Goal: Task Accomplishment & Management: Manage account settings

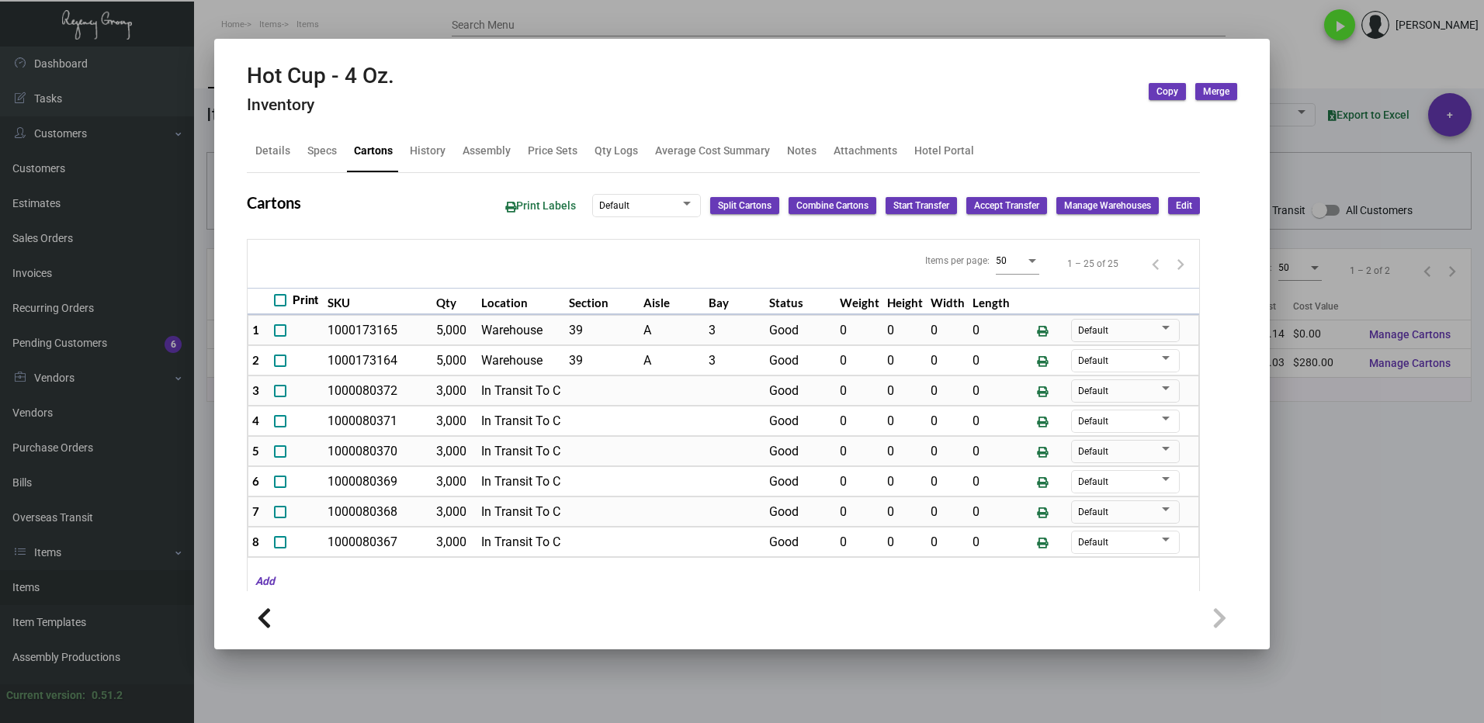
click at [1305, 442] on div at bounding box center [742, 361] width 1484 height 723
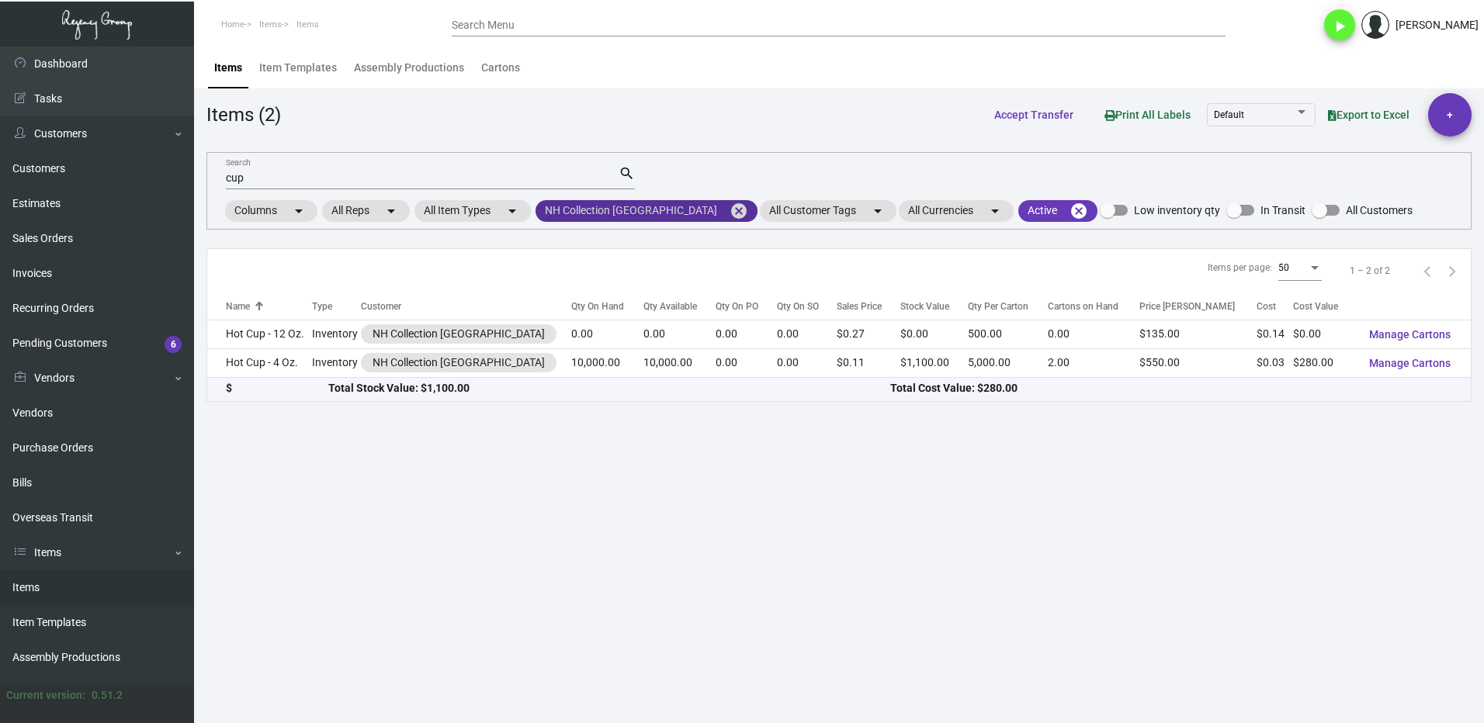
click at [729, 203] on mat-icon "cancel" at bounding box center [738, 211] width 19 height 19
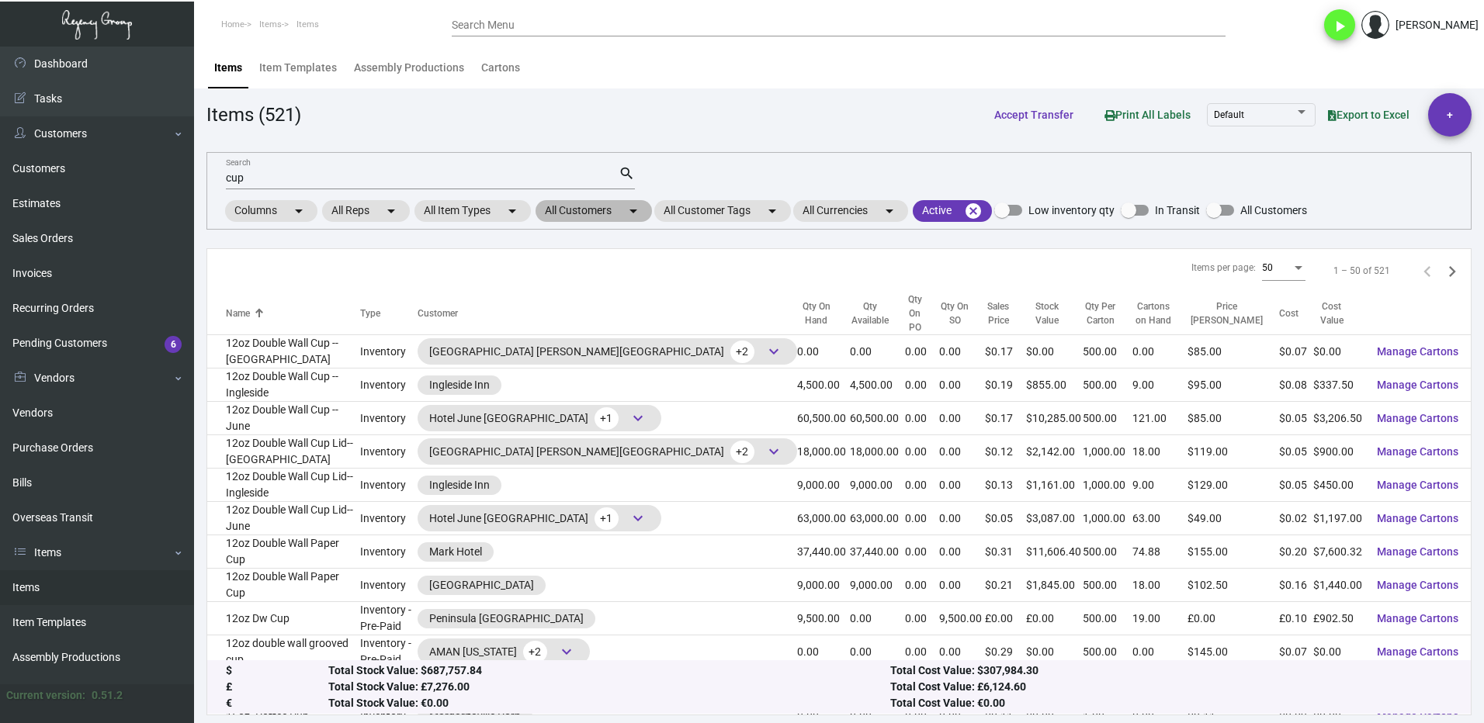
click at [629, 210] on mat-icon "arrow_drop_down" at bounding box center [633, 211] width 19 height 19
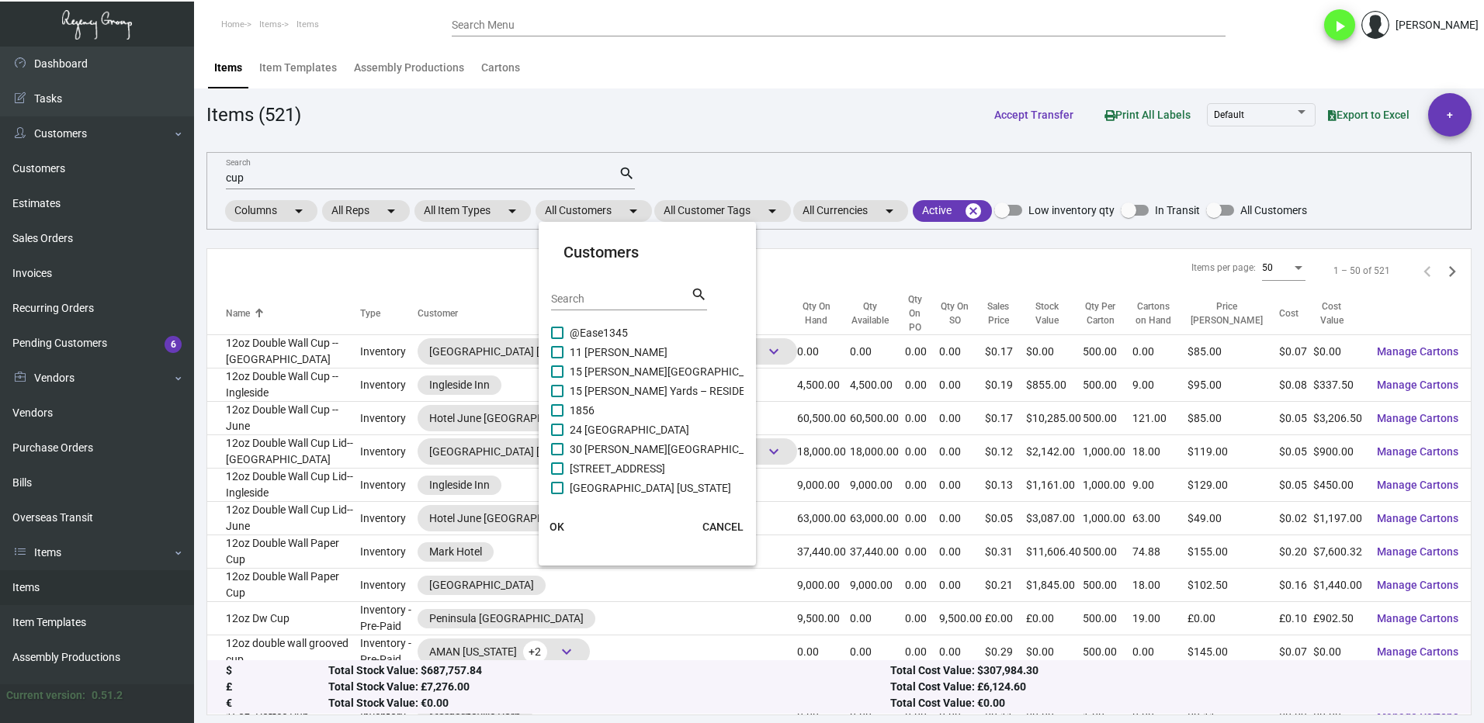
click at [598, 212] on div at bounding box center [742, 361] width 1484 height 723
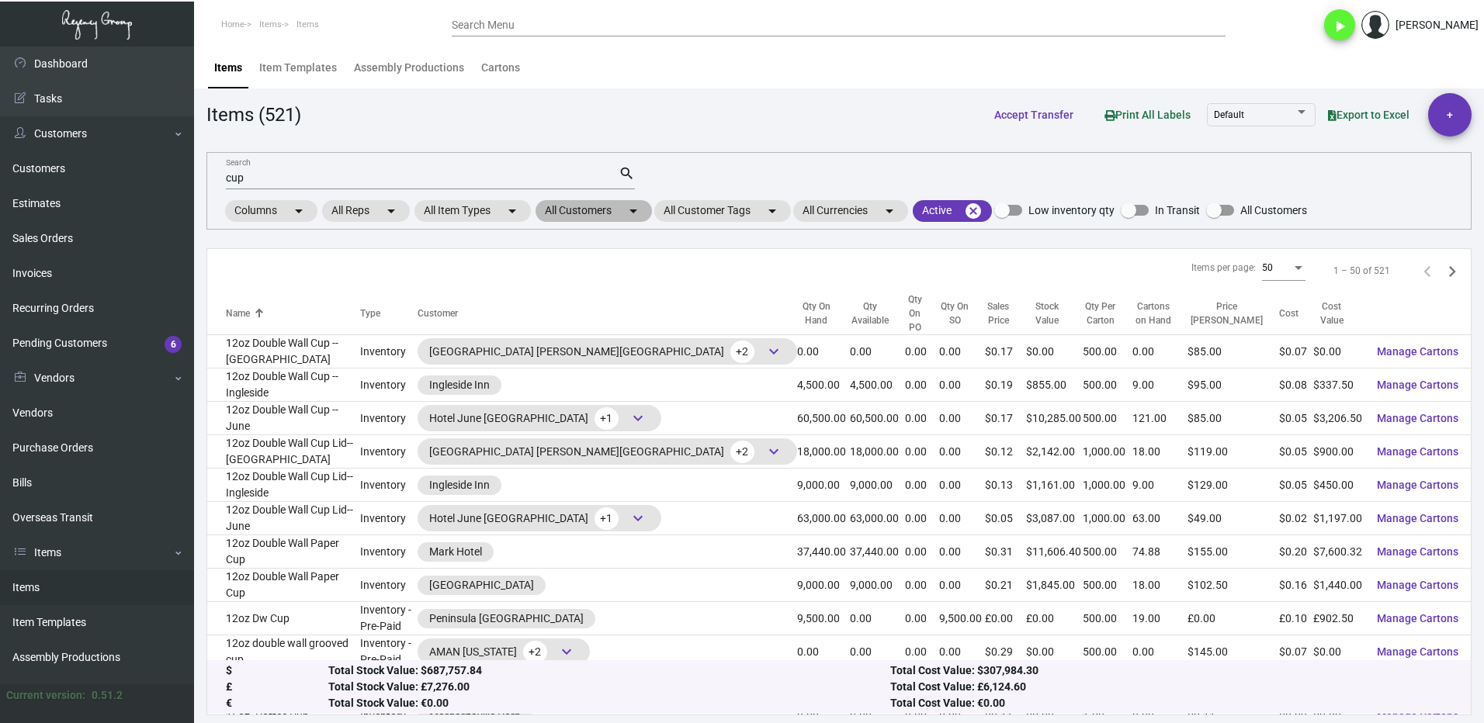
click at [597, 212] on mat-chip "All Customers arrow_drop_down" at bounding box center [593, 211] width 116 height 22
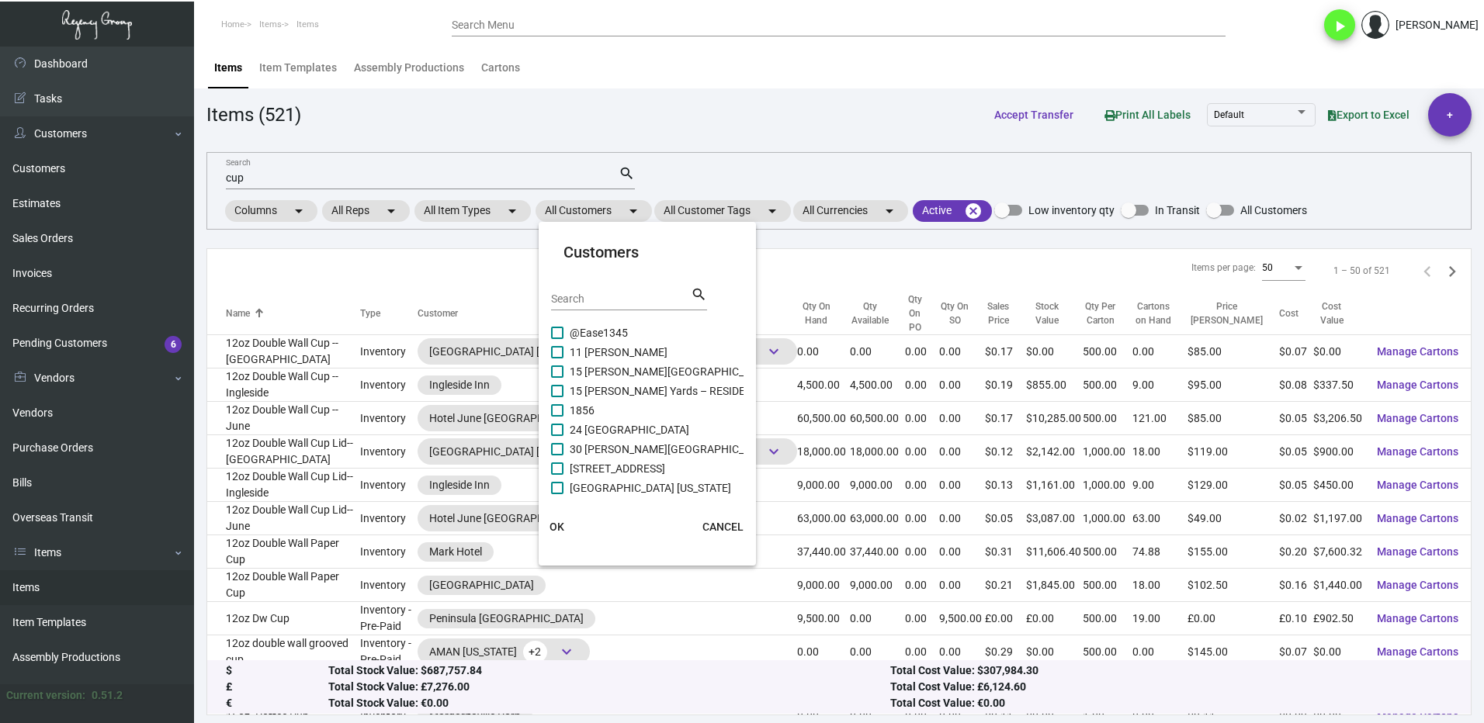
click at [601, 291] on div "Search" at bounding box center [621, 298] width 140 height 24
type input "one hote"
click at [563, 411] on span at bounding box center [557, 410] width 12 height 12
click at [557, 417] on input "One Hotel BBP" at bounding box center [556, 417] width 1 height 1
checkbox input "true"
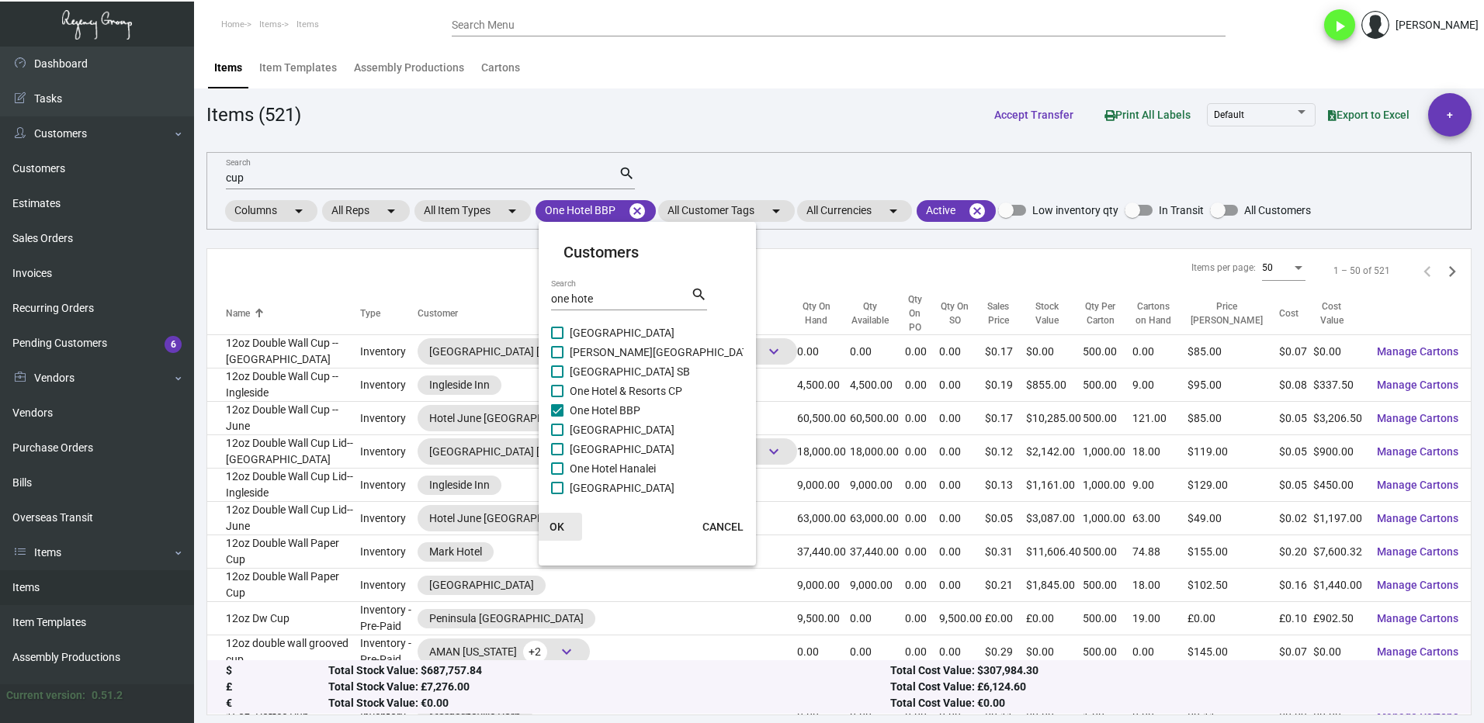
drag, startPoint x: 566, startPoint y: 520, endPoint x: 651, endPoint y: 385, distance: 159.8
click at [563, 520] on button "OK" at bounding box center [557, 527] width 50 height 28
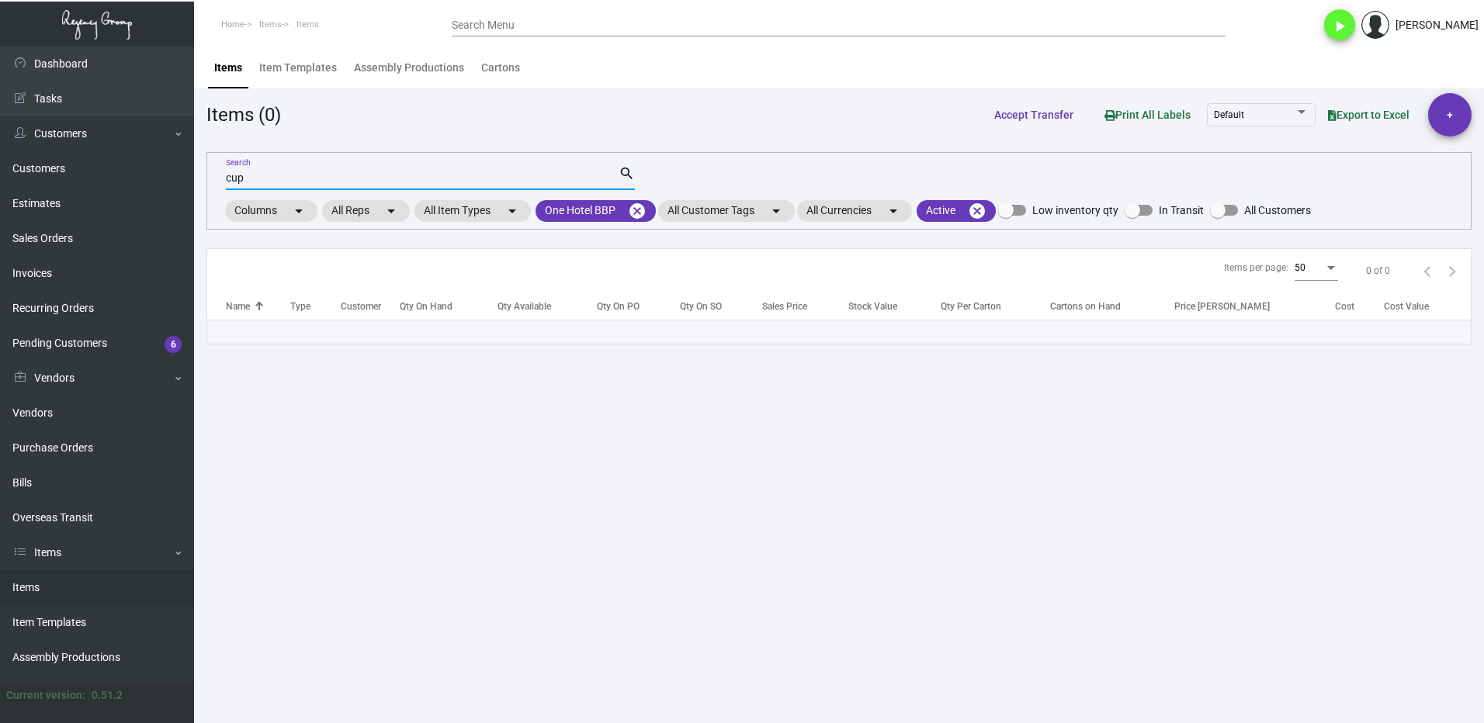
drag, startPoint x: 258, startPoint y: 175, endPoint x: 225, endPoint y: 184, distance: 33.9
click at [226, 184] on input "cup" at bounding box center [422, 178] width 393 height 12
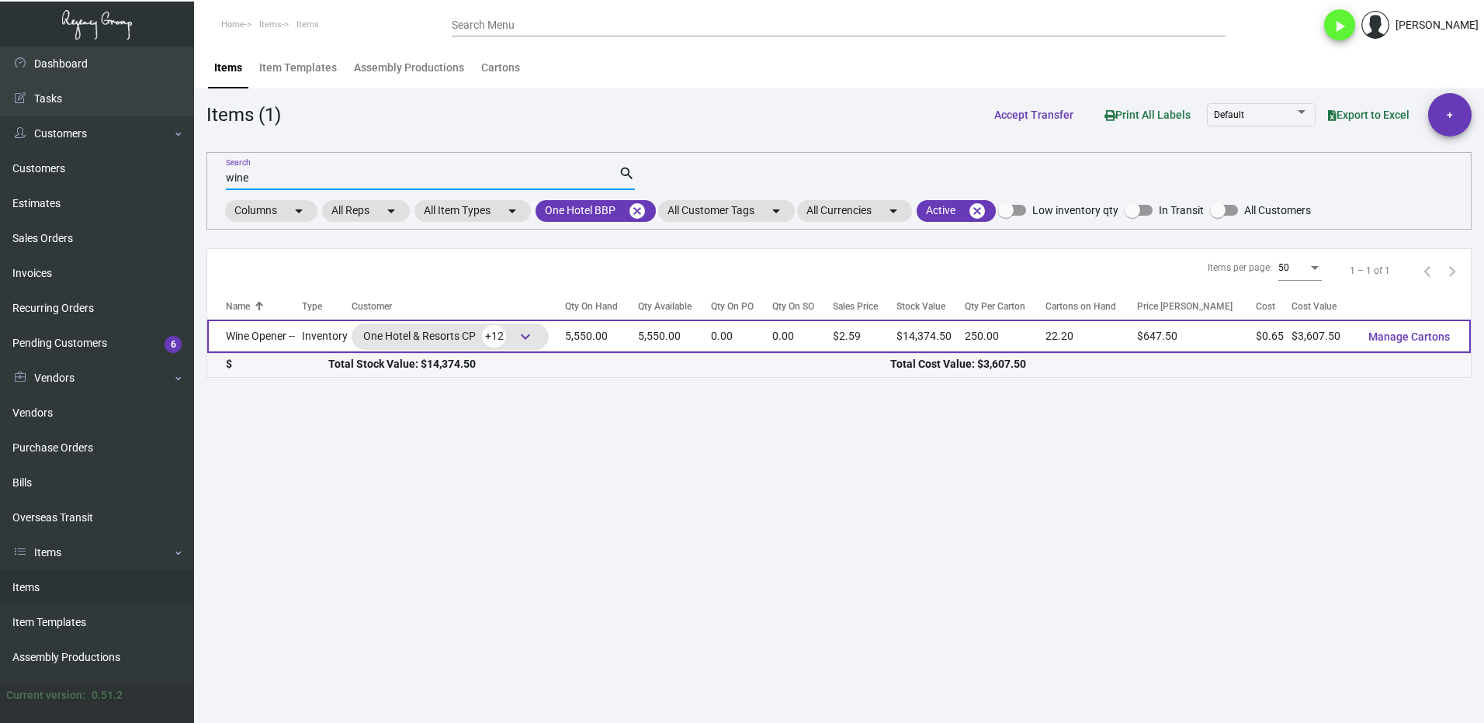
type input "wine"
click at [286, 334] on td "Wine Opener --" at bounding box center [254, 336] width 95 height 33
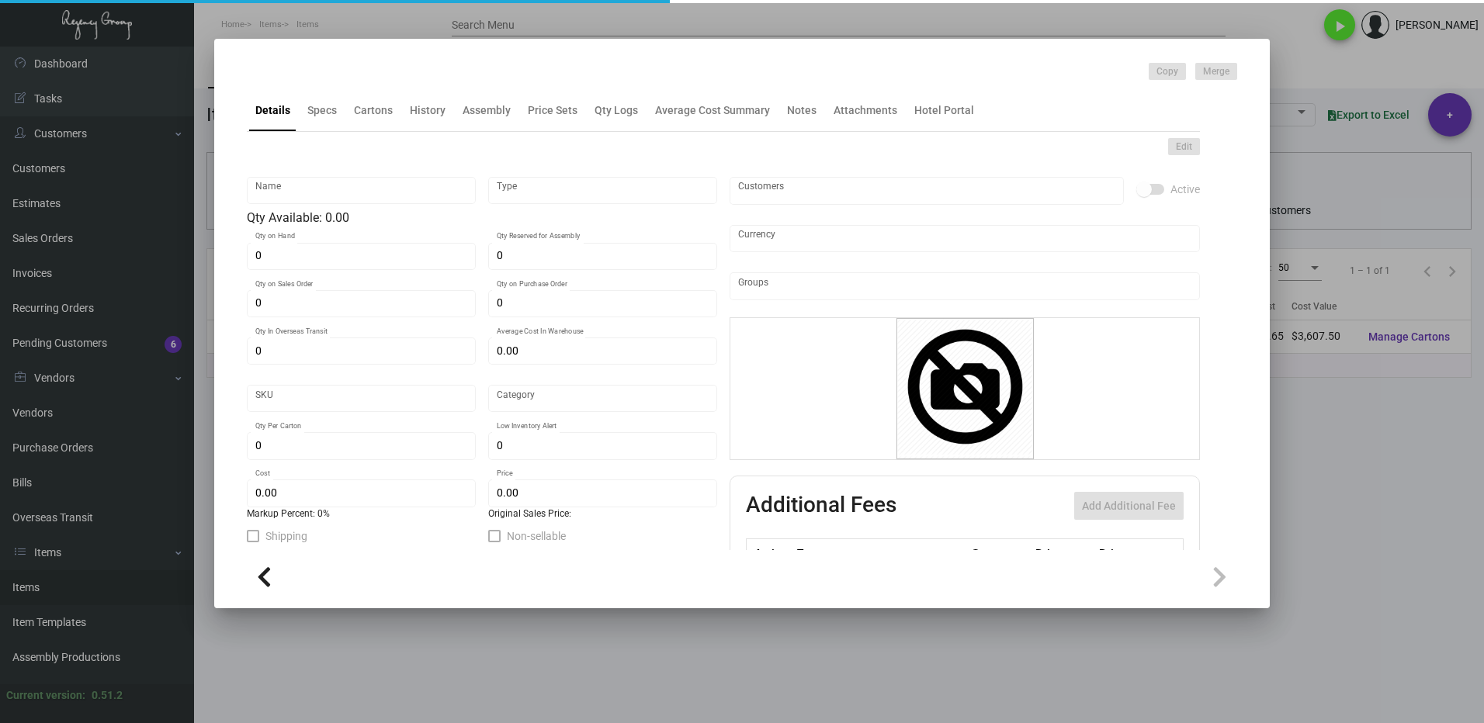
type input "Wine Opener --"
type input "Inventory"
type input "5,550"
type input "$ 0.8125"
type input "1HWO"
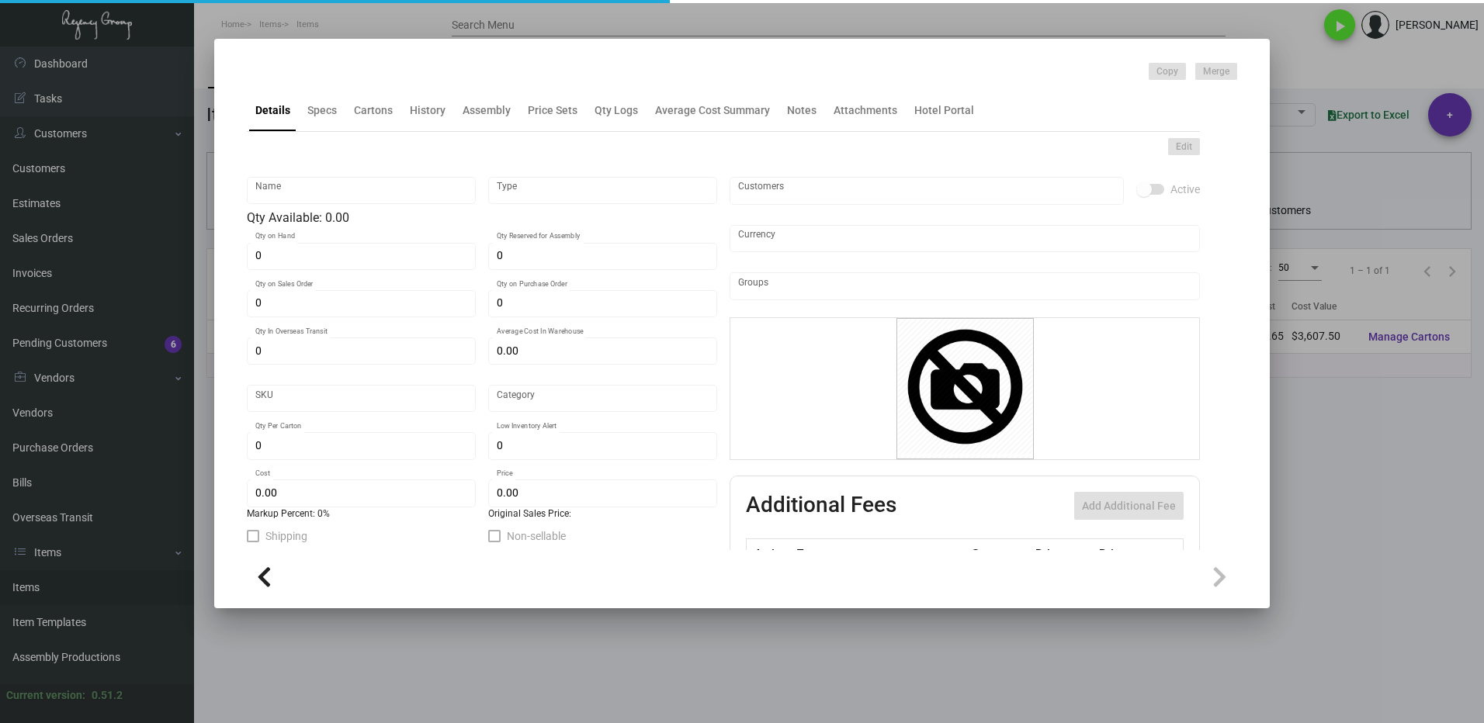
type input "Overseas"
type input "250"
type input "1"
type input "$ 0.65"
type input "$ 2.59"
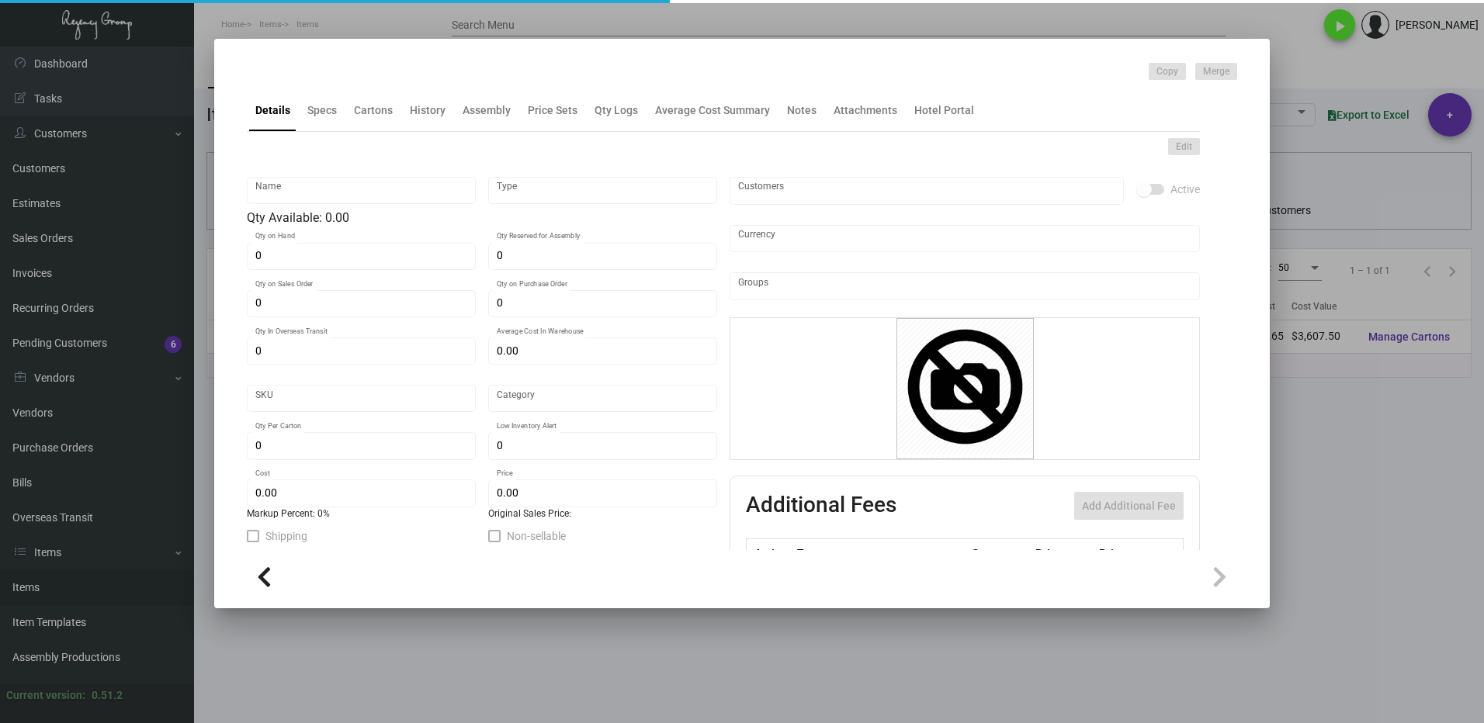
checkbox input "true"
type input "United States Dollar $"
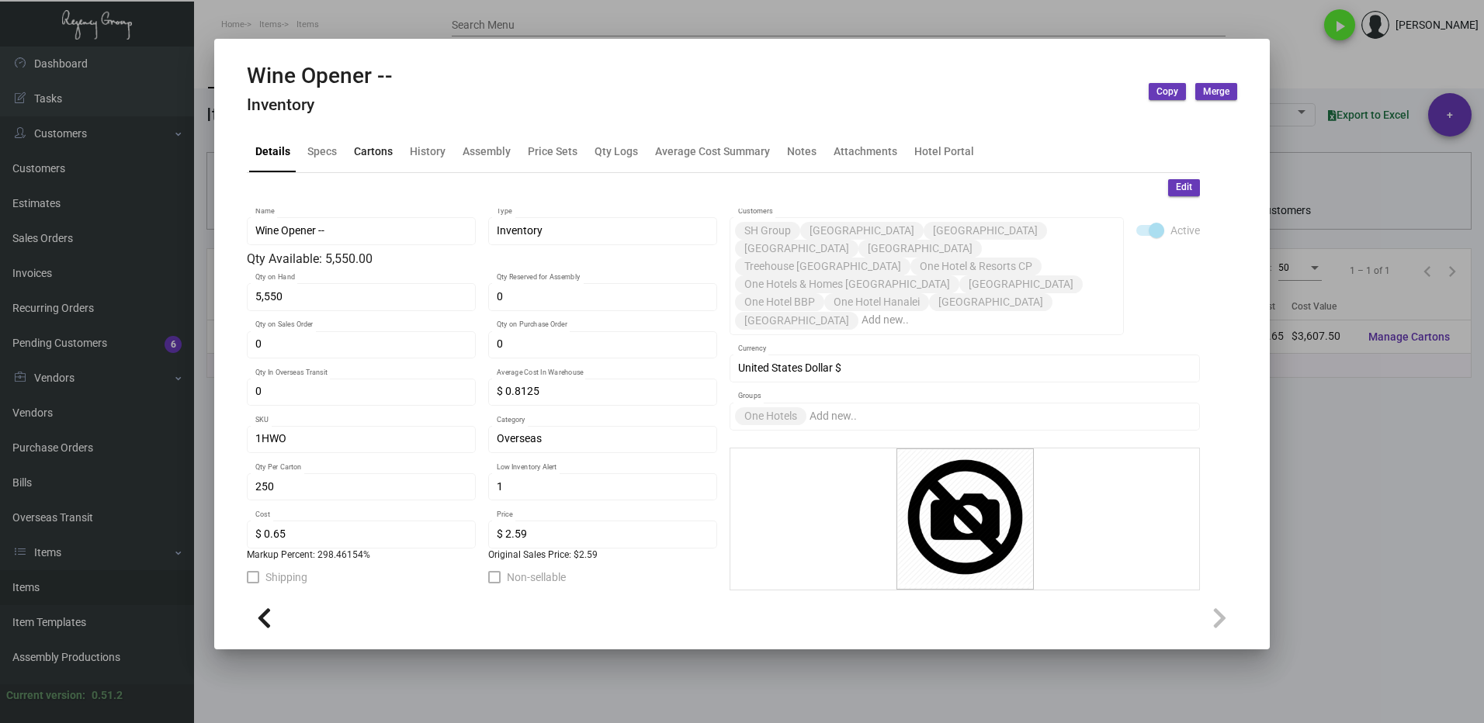
click at [355, 155] on div "Cartons" at bounding box center [373, 151] width 39 height 16
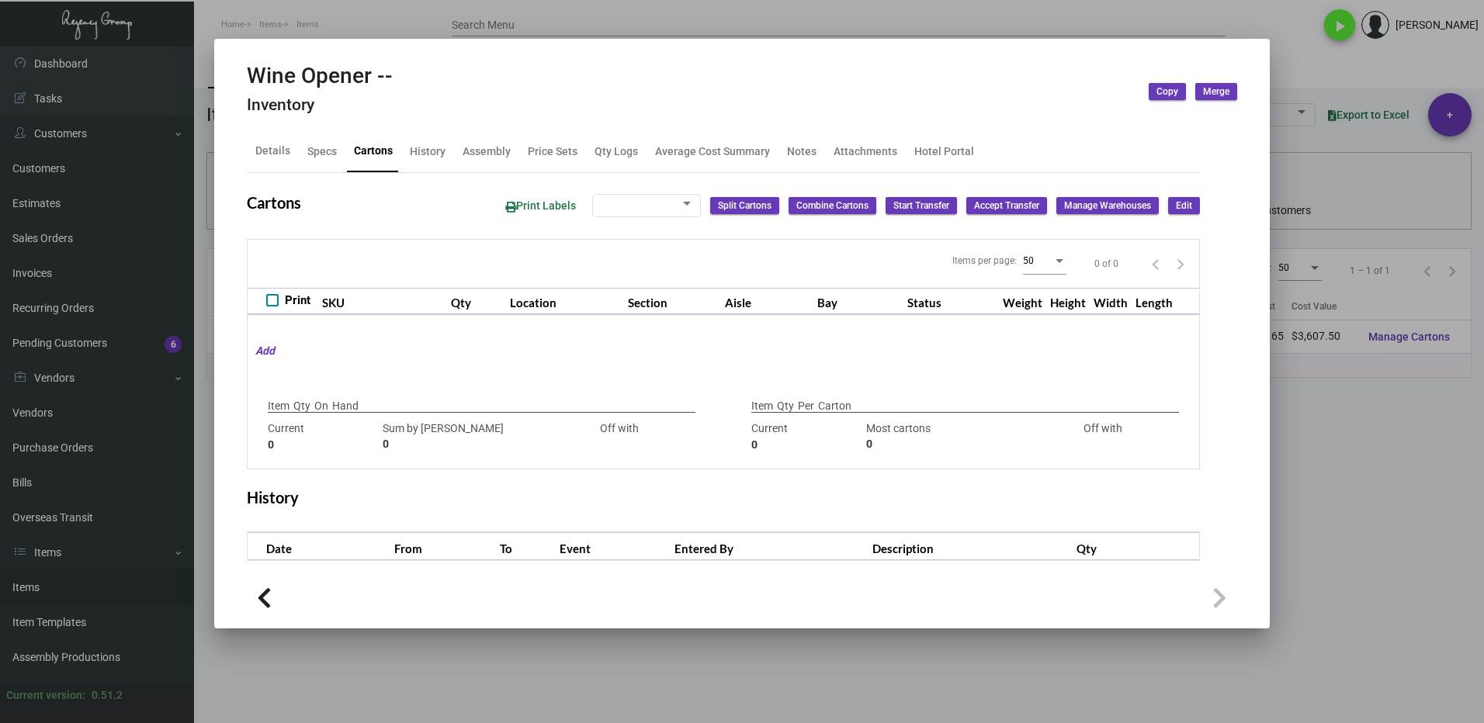
type input "5,550"
type input "6250"
type input "-700"
type input "250"
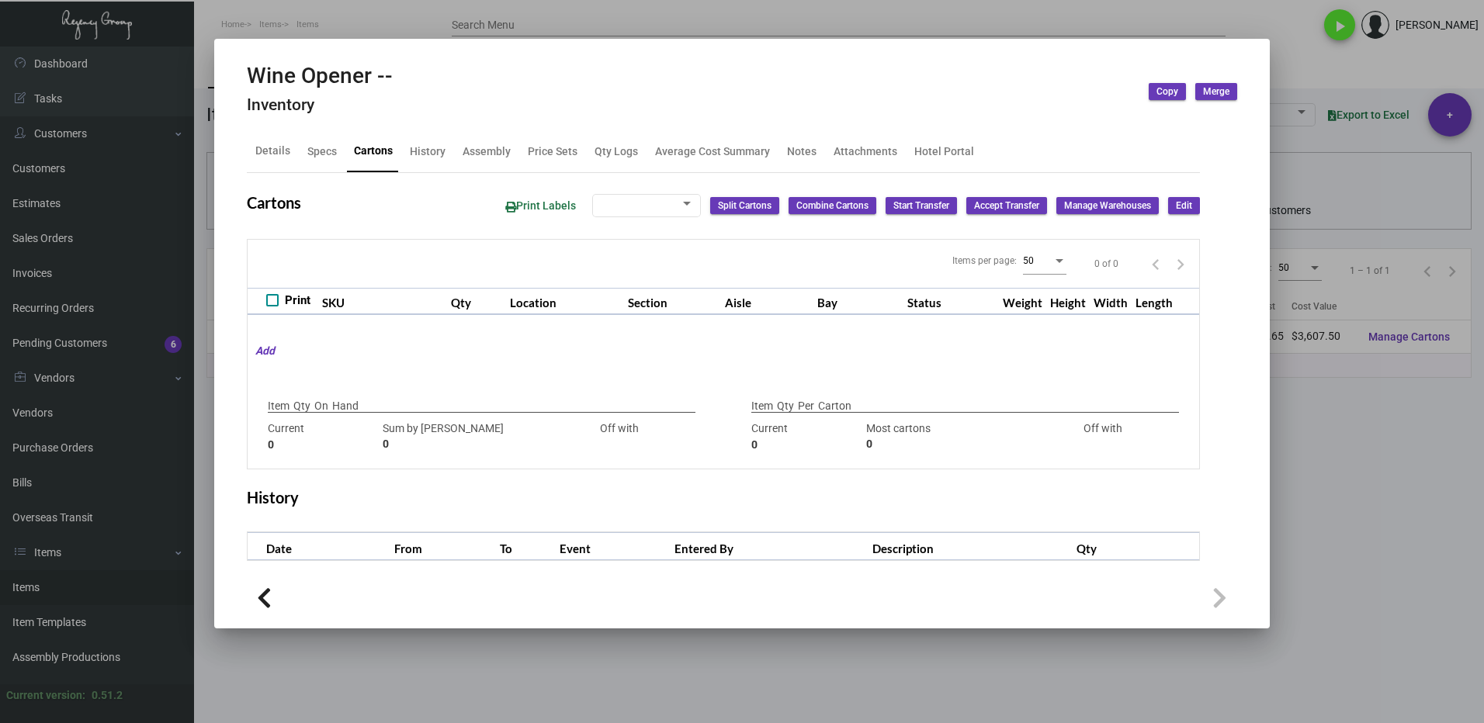
type input "0"
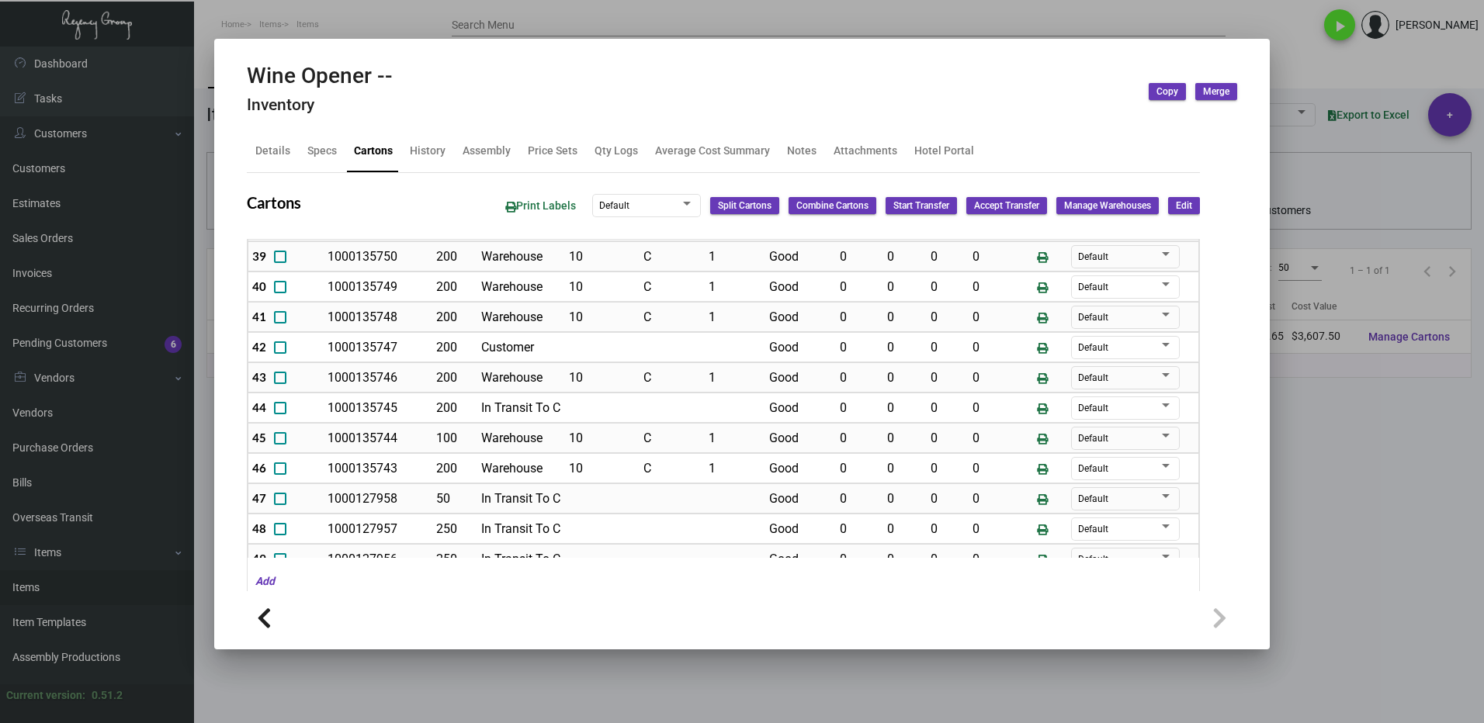
scroll to position [1280, 0]
